Goal: Task Accomplishment & Management: Manage account settings

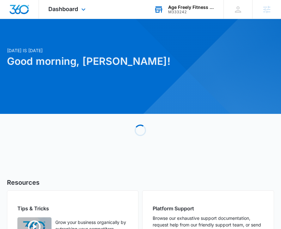
click at [182, 15] on div "Age Freely Fitness and Wellness M333242 Your Accounts View All" at bounding box center [183, 9] width 79 height 19
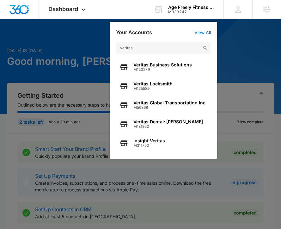
type input "veritas"
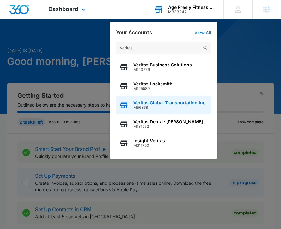
click at [167, 109] on span "M56868" at bounding box center [169, 107] width 72 height 4
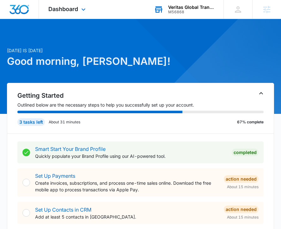
click at [68, 12] on div "Dashboard Apps Reputation Websites Forms CRM Email Social Content Ads Intellige…" at bounding box center [68, 9] width 58 height 19
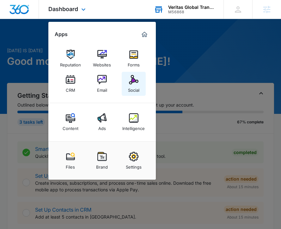
click at [131, 80] on img at bounding box center [133, 79] width 9 height 9
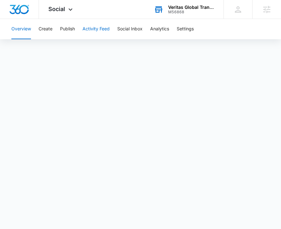
click at [96, 23] on button "Activity Feed" at bounding box center [95, 29] width 27 height 20
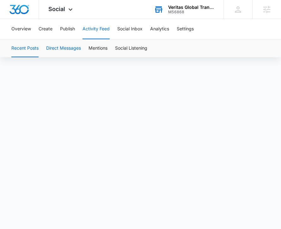
click at [72, 52] on button "Direct Messages" at bounding box center [63, 48] width 35 height 18
click at [87, 52] on div "Recent Posts Direct Messages Mentions Social Listening" at bounding box center [141, 48] width 266 height 18
click at [92, 51] on button "Mentions" at bounding box center [97, 48] width 19 height 18
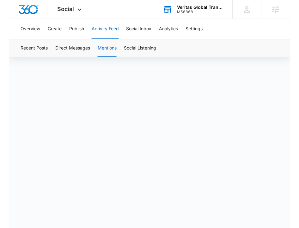
scroll to position [40, 0]
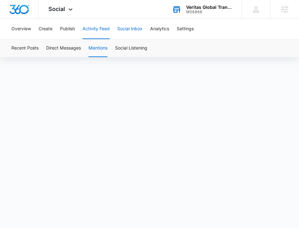
click at [128, 30] on button "Social Inbox" at bounding box center [129, 29] width 25 height 20
